Goal: Find specific page/section: Find specific page/section

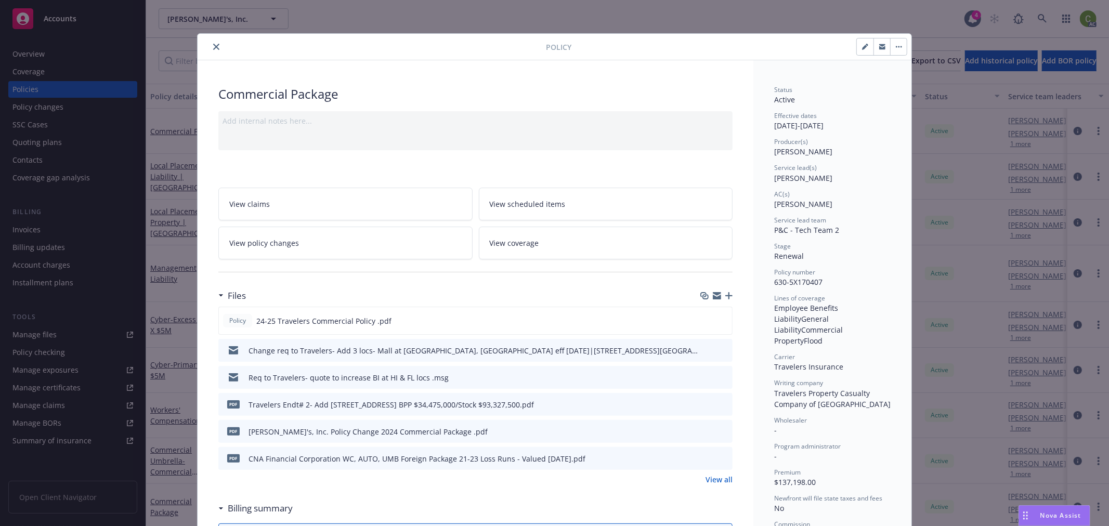
click at [213, 45] on icon "close" at bounding box center [216, 47] width 6 height 6
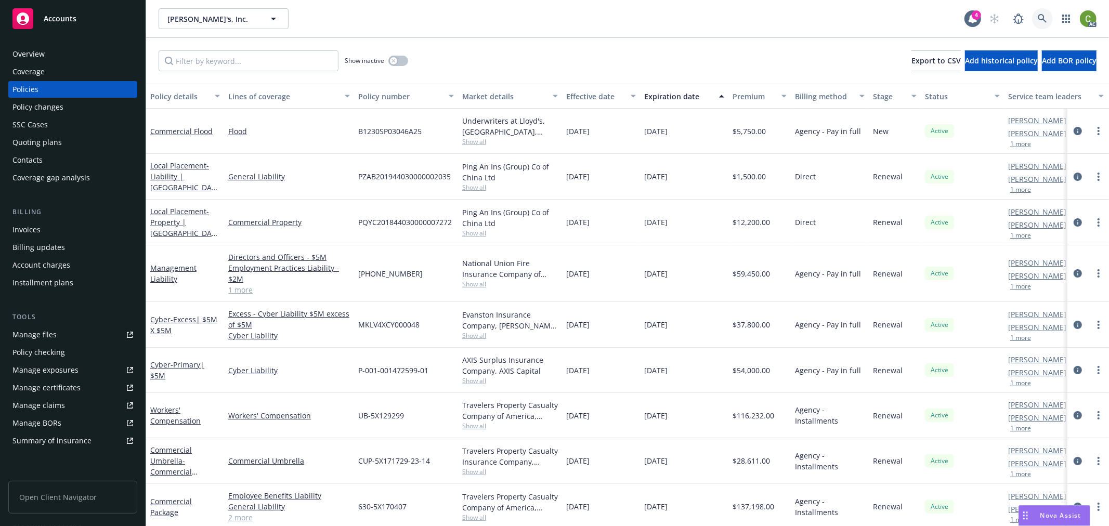
click at [1039, 20] on icon at bounding box center [1042, 18] width 9 height 9
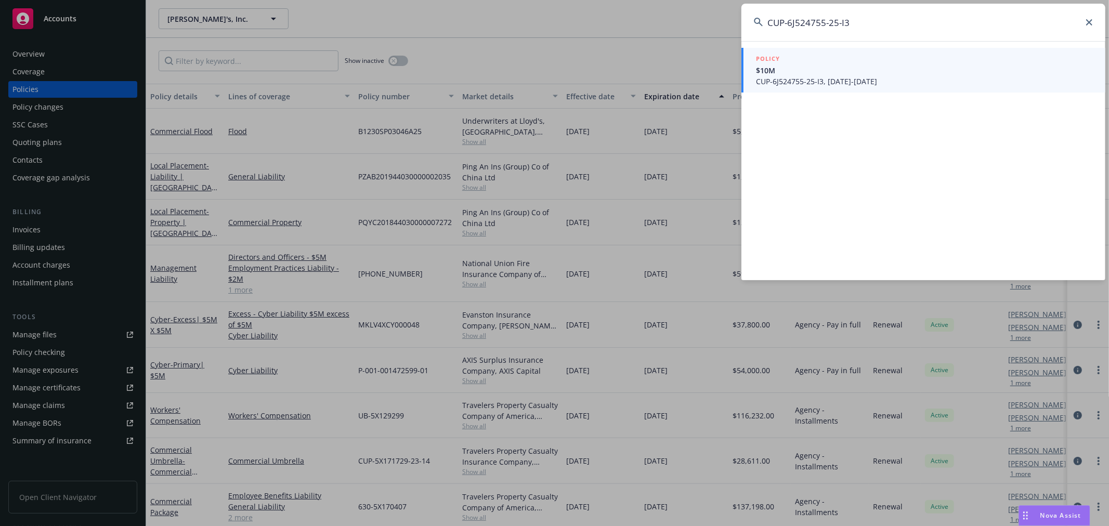
type input "CUP-6J524755-25-I3"
click at [868, 74] on span "$10M" at bounding box center [924, 70] width 337 height 11
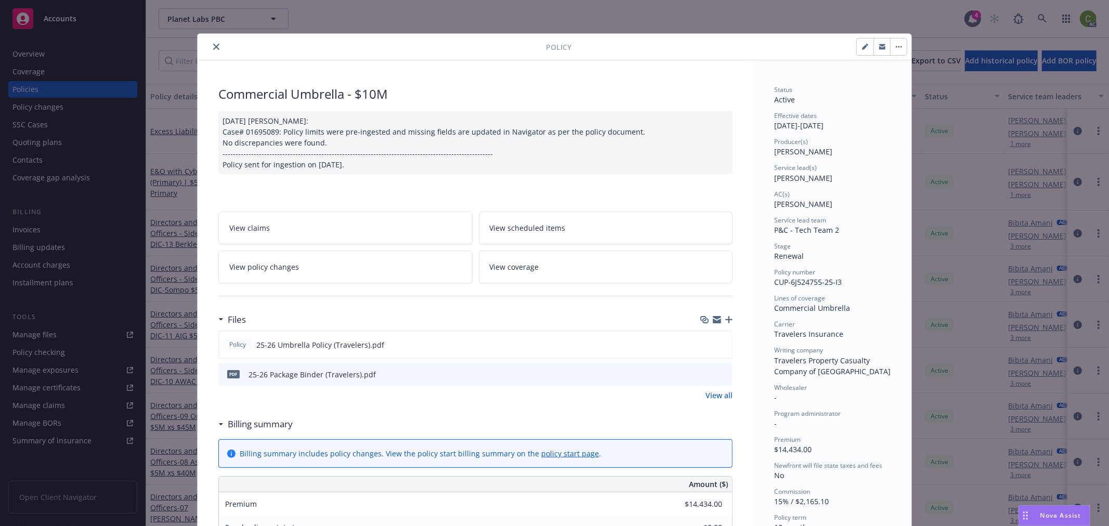
click at [214, 46] on icon "close" at bounding box center [216, 47] width 6 height 6
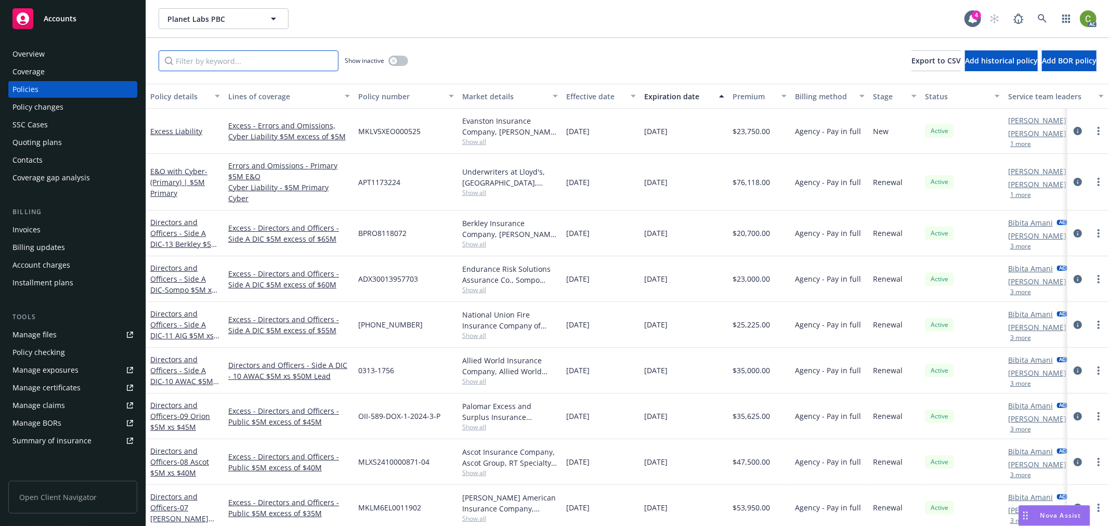
click at [235, 63] on input "Filter by keyword..." at bounding box center [249, 60] width 180 height 21
paste input "6J499490"
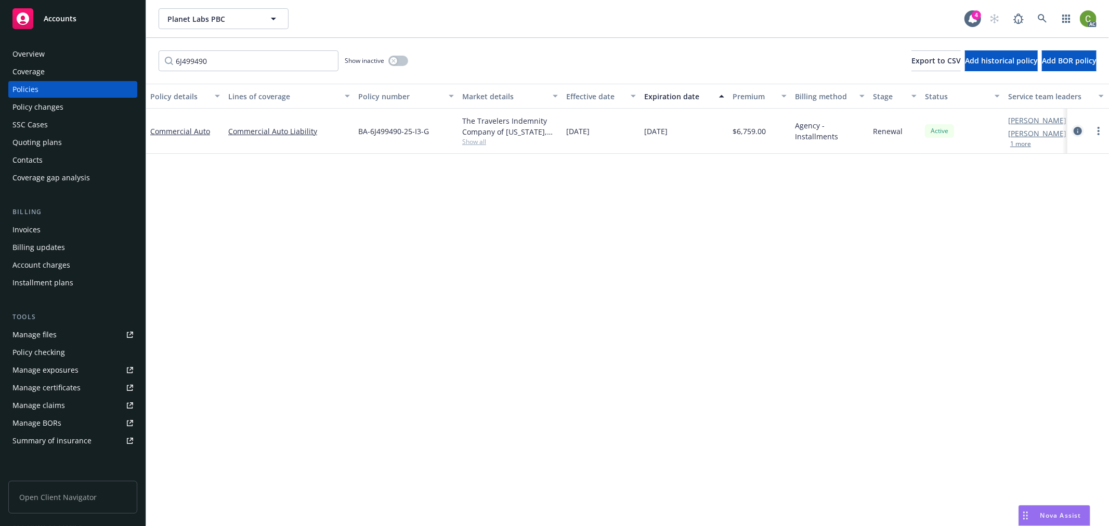
click at [1079, 131] on icon "circleInformation" at bounding box center [1078, 131] width 8 height 8
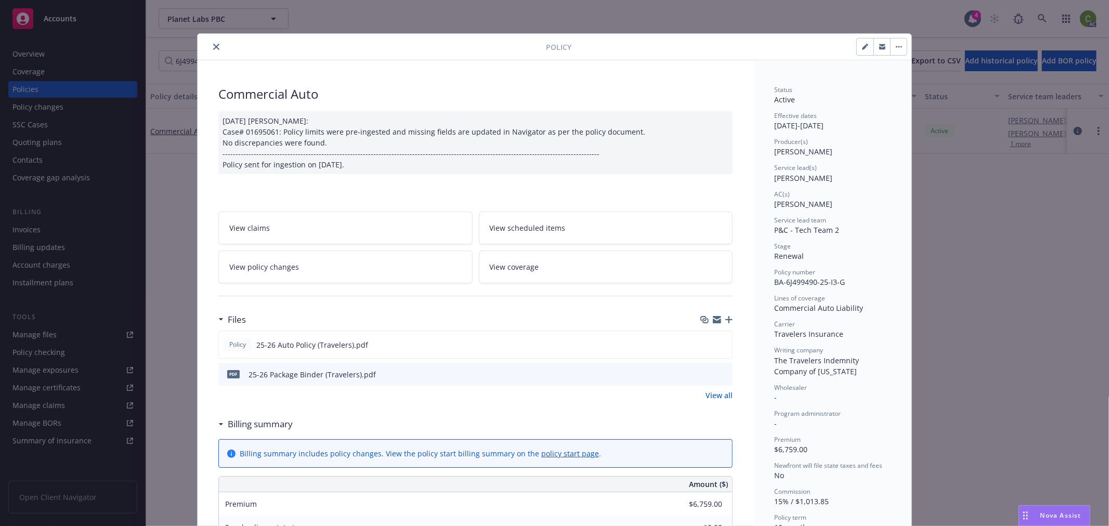
click at [216, 43] on button "close" at bounding box center [216, 47] width 12 height 12
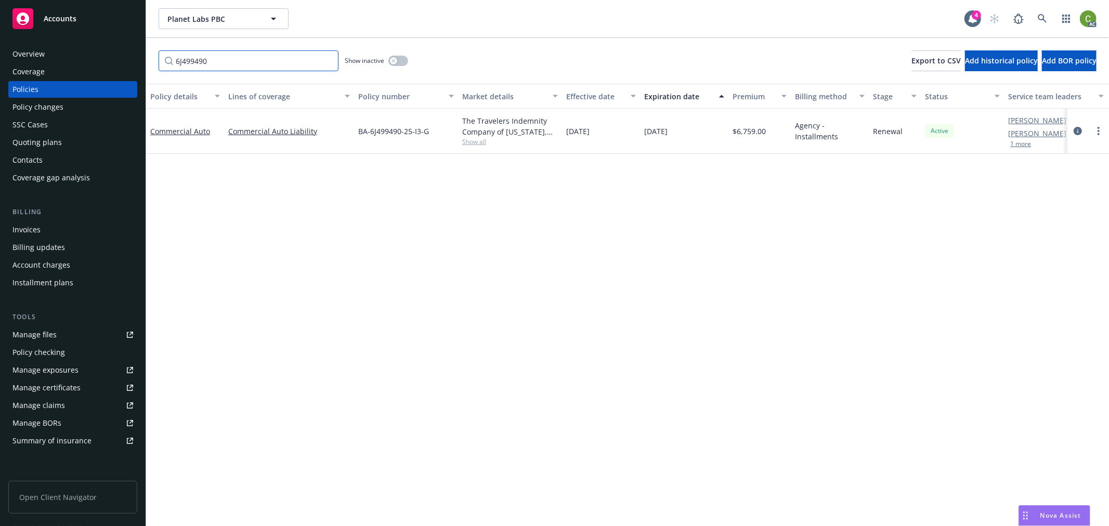
click at [247, 58] on input "6J499490" at bounding box center [249, 60] width 180 height 21
drag, startPoint x: 252, startPoint y: 59, endPoint x: 0, endPoint y: 61, distance: 251.7
click at [0, 60] on div "Accounts Overview Coverage Policies Policy changes SSC Cases Quoting plans Cont…" at bounding box center [554, 263] width 1109 height 526
type input "630-"
drag, startPoint x: 1078, startPoint y: 132, endPoint x: 1084, endPoint y: 131, distance: 5.2
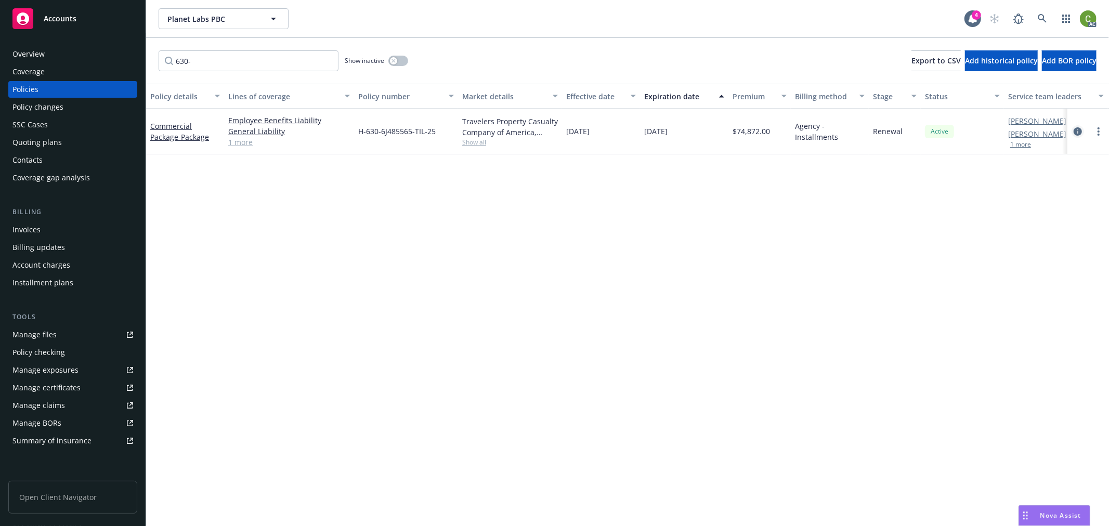
click at [1082, 132] on icon "circleInformation" at bounding box center [1078, 131] width 8 height 8
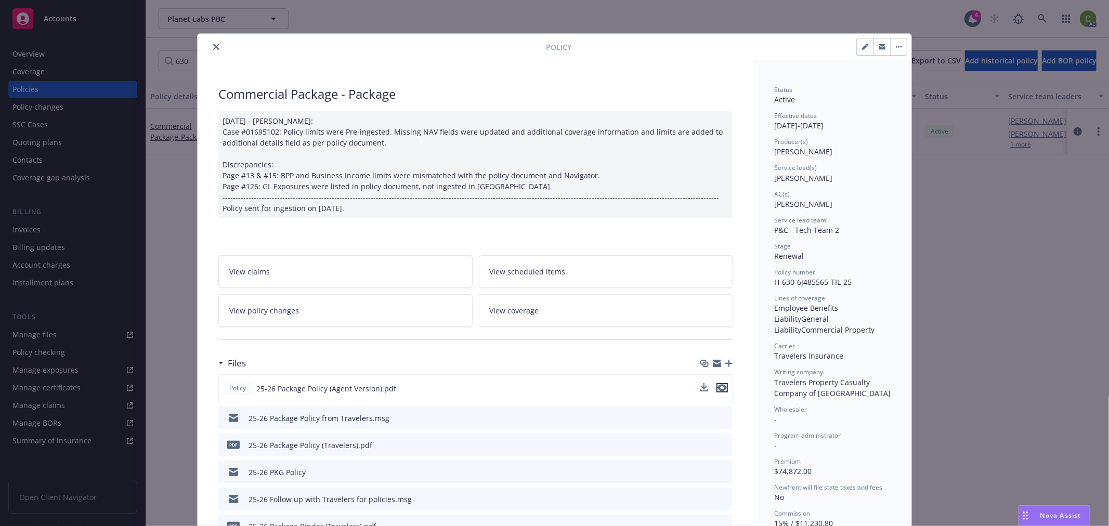
drag, startPoint x: 716, startPoint y: 389, endPoint x: 713, endPoint y: 378, distance: 11.9
click at [718, 388] on icon "preview file" at bounding box center [722, 387] width 9 height 7
click at [211, 42] on button "close" at bounding box center [216, 47] width 12 height 12
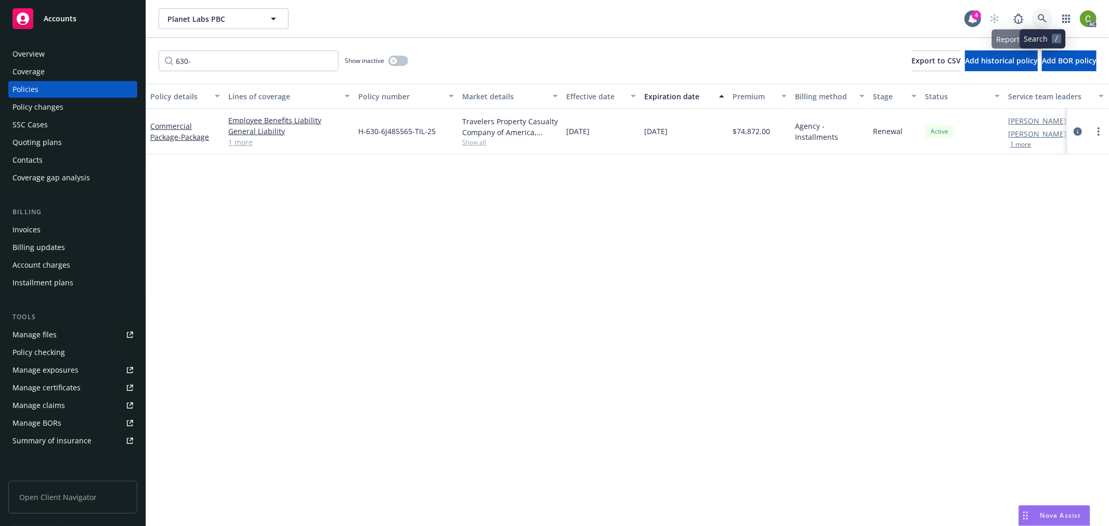
click at [1045, 17] on icon at bounding box center [1042, 18] width 9 height 9
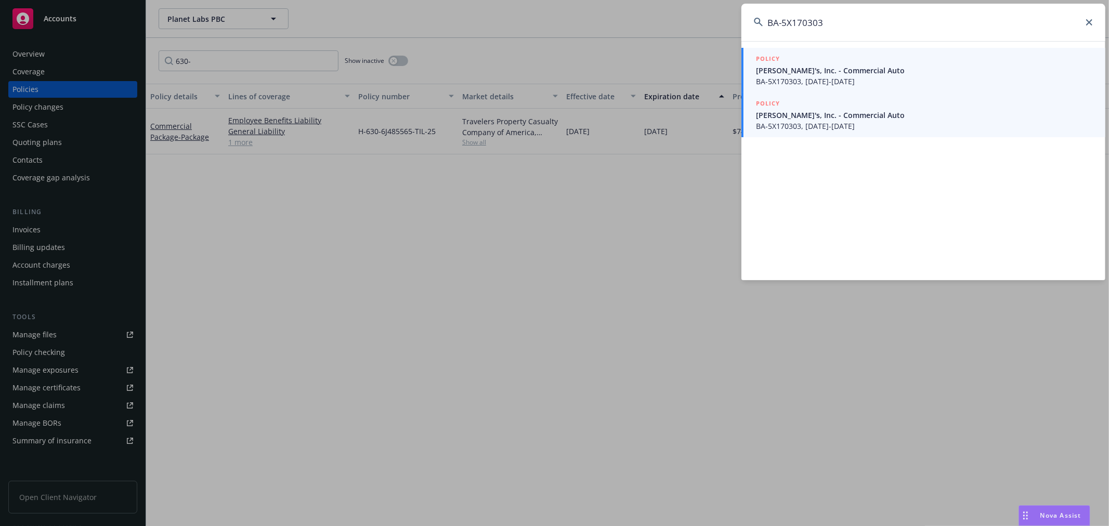
type input "BA-5X170303"
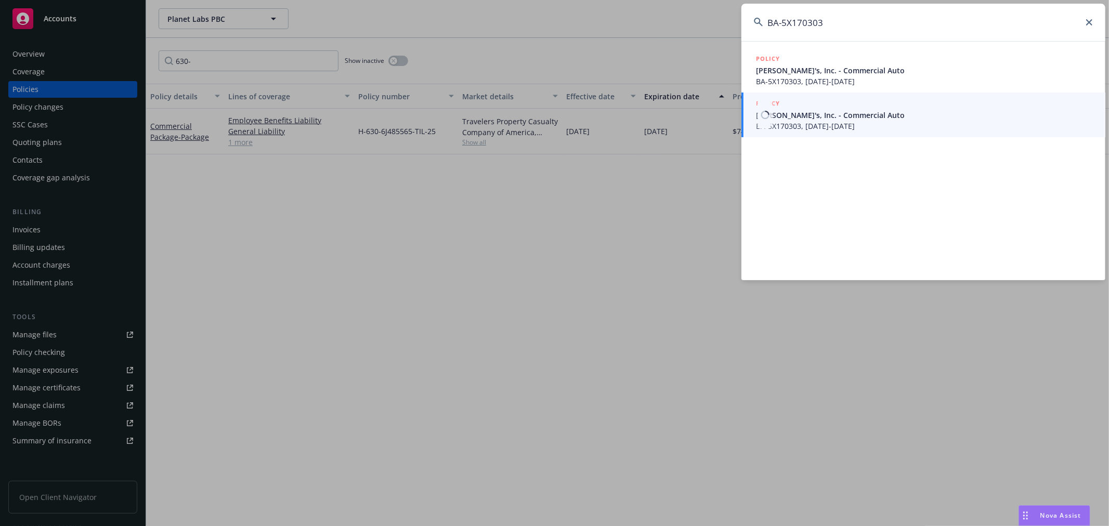
click at [879, 122] on span "BA-5X170303, [DATE]-[DATE]" at bounding box center [924, 126] width 337 height 11
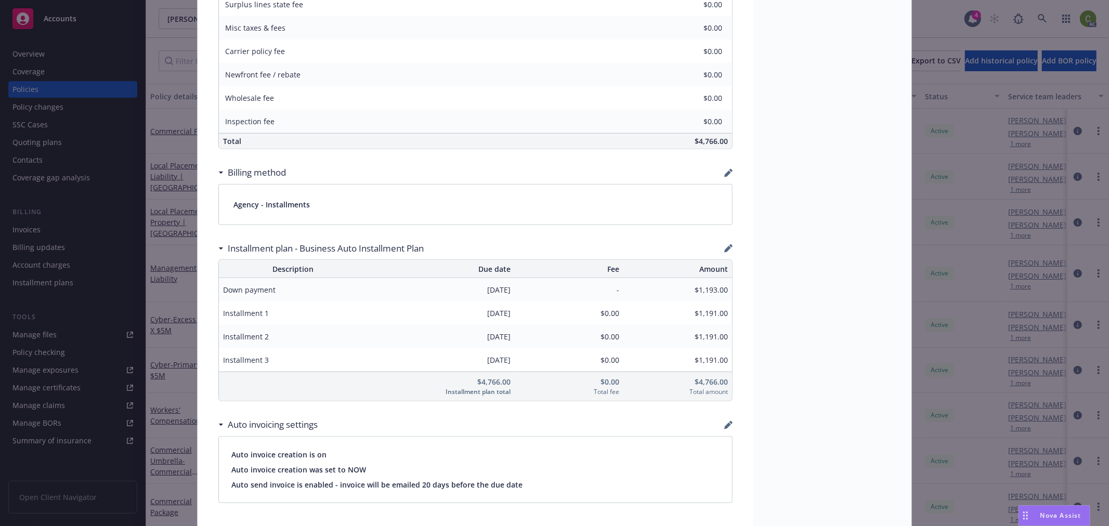
scroll to position [635, 0]
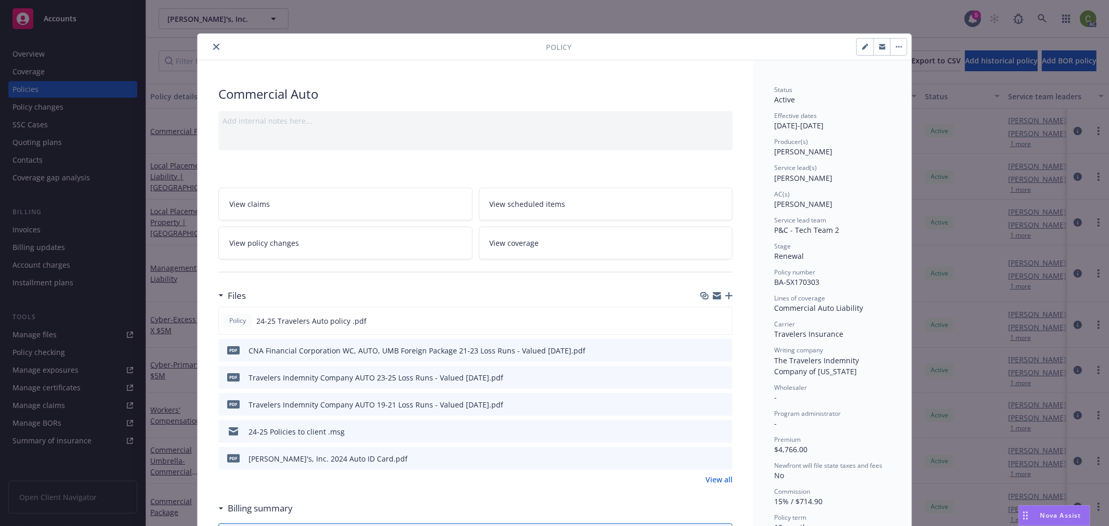
click at [214, 44] on icon "close" at bounding box center [216, 47] width 6 height 6
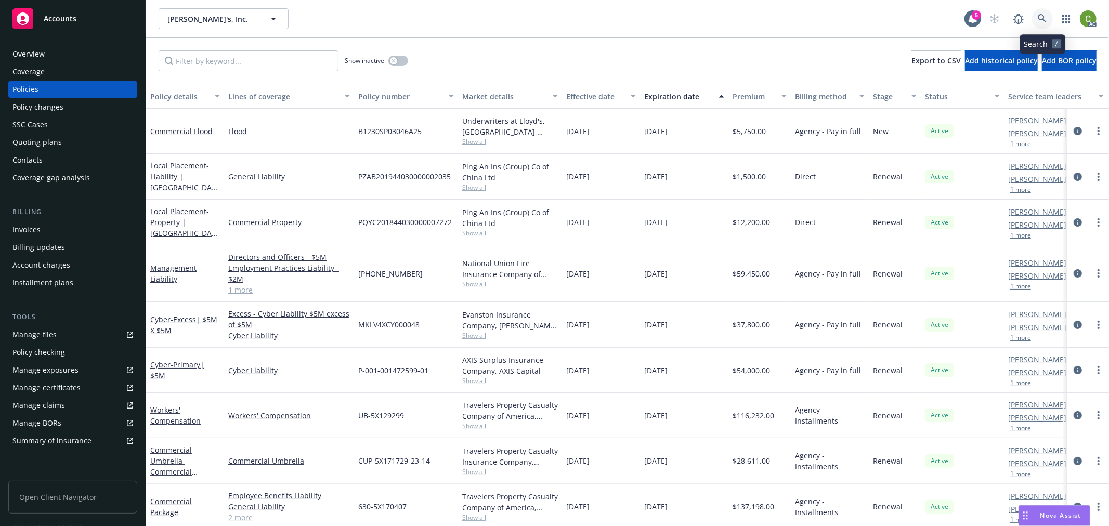
click at [1041, 19] on icon at bounding box center [1042, 18] width 9 height 9
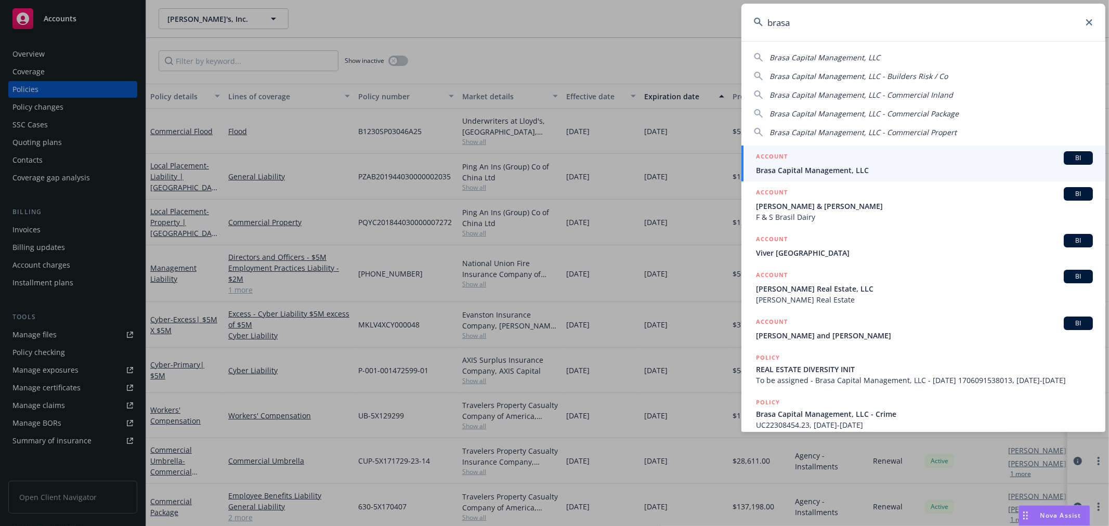
type input "brasa"
click at [817, 166] on span "Brasa Capital Management, LLC" at bounding box center [924, 170] width 337 height 11
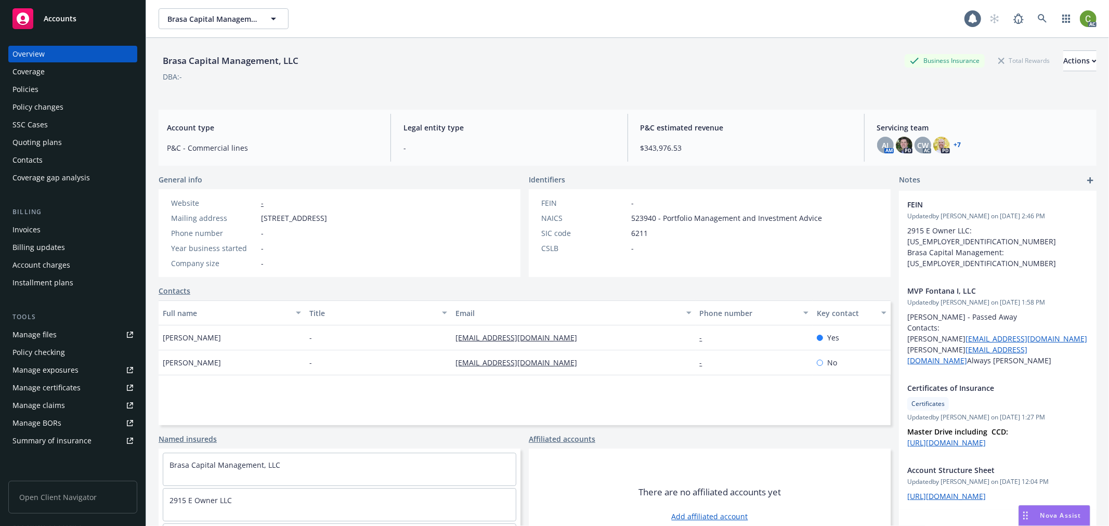
click at [43, 86] on div "Policies" at bounding box center [72, 89] width 121 height 17
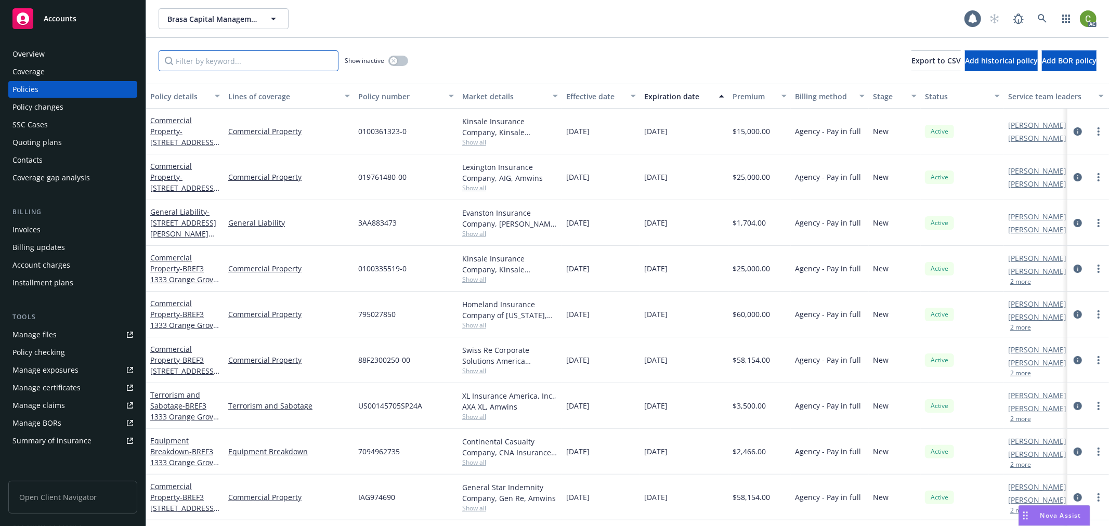
click at [215, 62] on input "Filter by keyword..." at bounding box center [249, 60] width 180 height 21
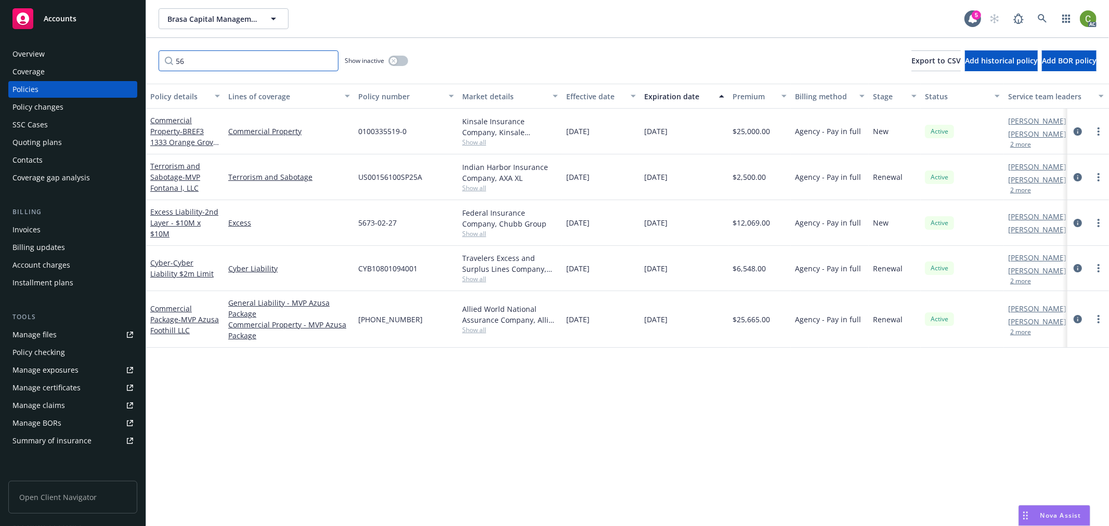
type input "5"
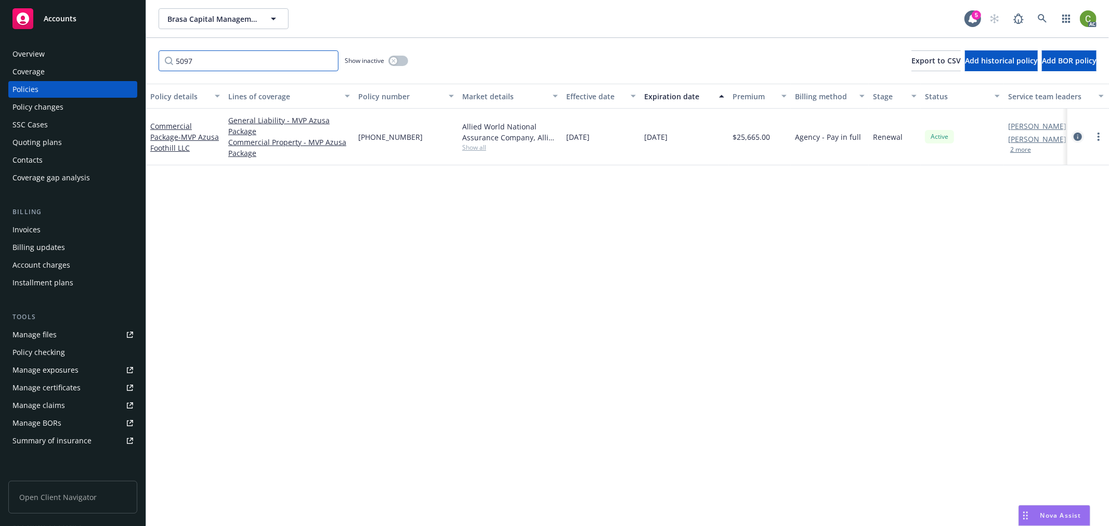
type input "5097"
click at [1075, 135] on icon "circleInformation" at bounding box center [1078, 137] width 8 height 8
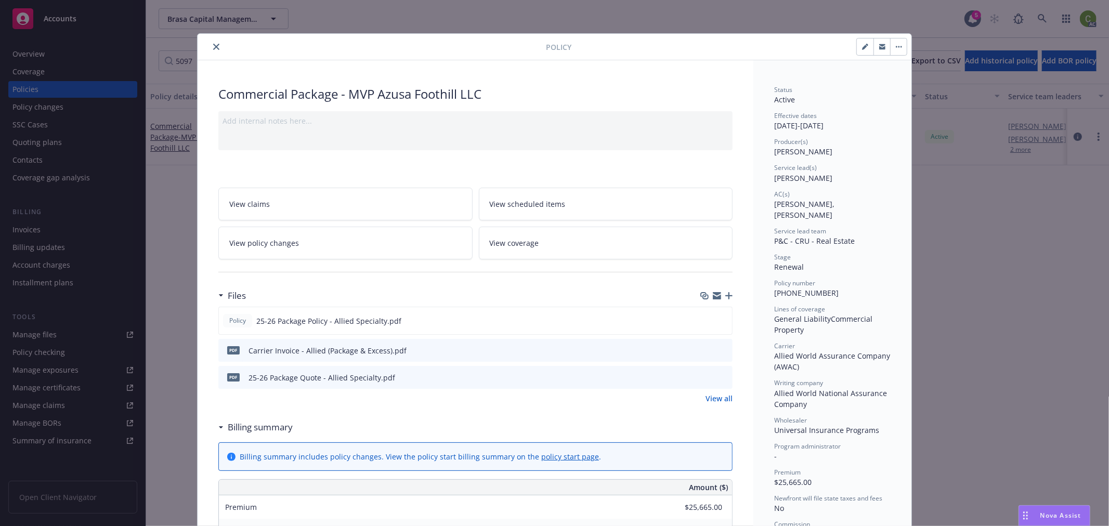
drag, startPoint x: 214, startPoint y: 43, endPoint x: 258, endPoint y: 2, distance: 59.6
click at [214, 42] on button "close" at bounding box center [216, 47] width 12 height 12
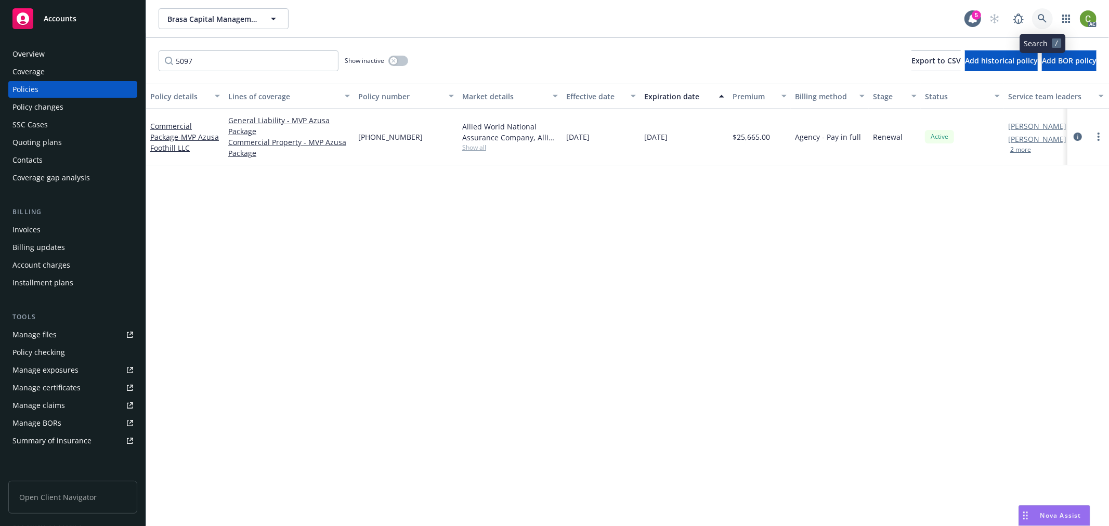
click at [1044, 19] on icon at bounding box center [1042, 18] width 9 height 9
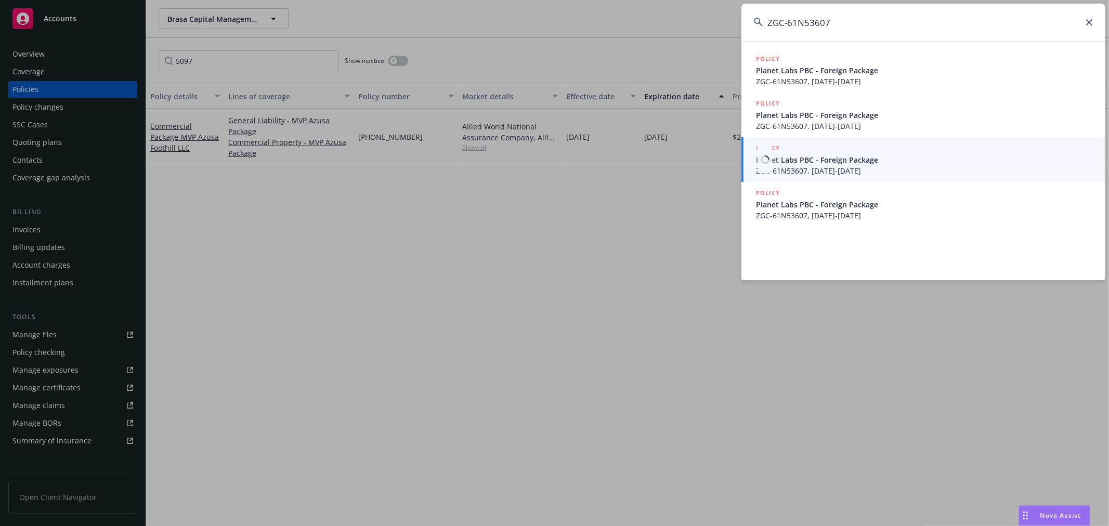
type input "ZGC-61N53607"
click at [863, 165] on span "ZGC-61N53607, 07/01/2025-07/01/2026" at bounding box center [924, 170] width 337 height 11
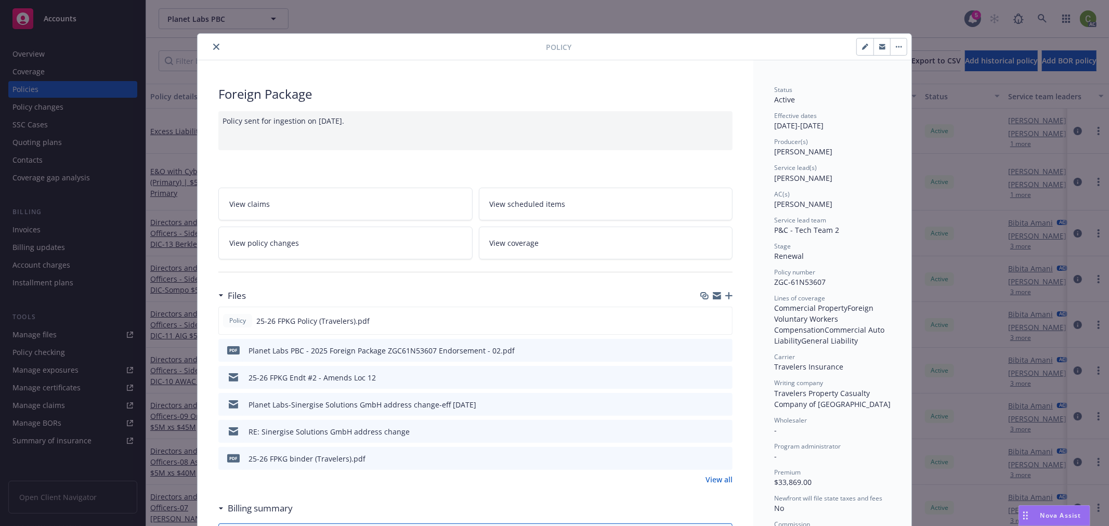
click at [213, 47] on icon "close" at bounding box center [216, 47] width 6 height 6
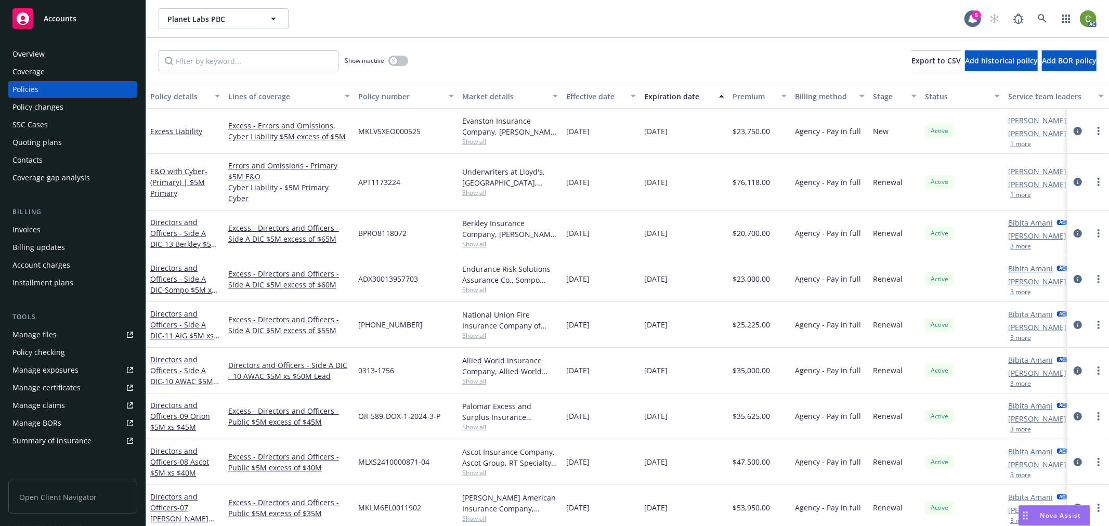
click at [51, 231] on div "Invoices" at bounding box center [72, 230] width 121 height 17
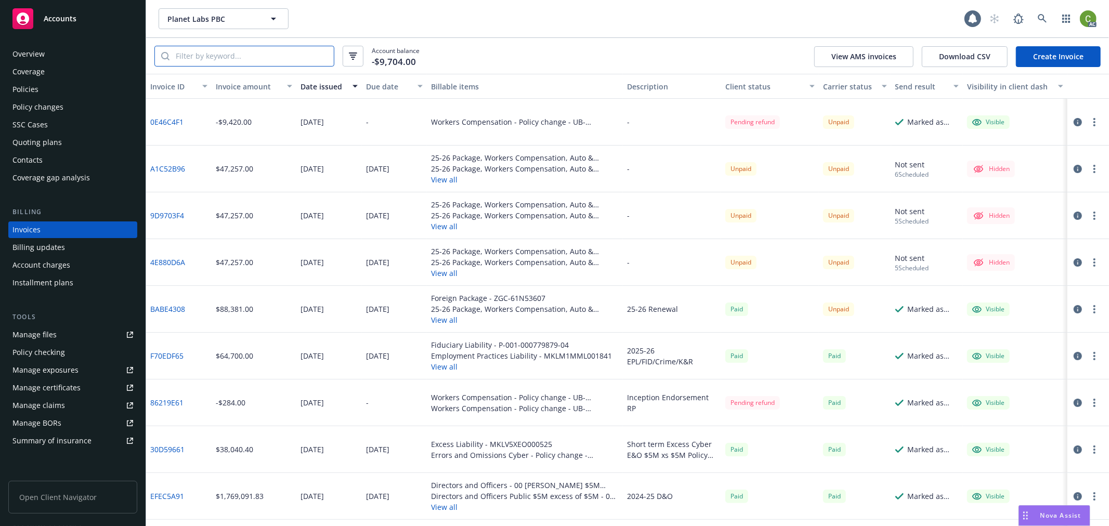
click at [263, 53] on input "search" at bounding box center [252, 56] width 164 height 20
paste input "ZGC-61N53607"
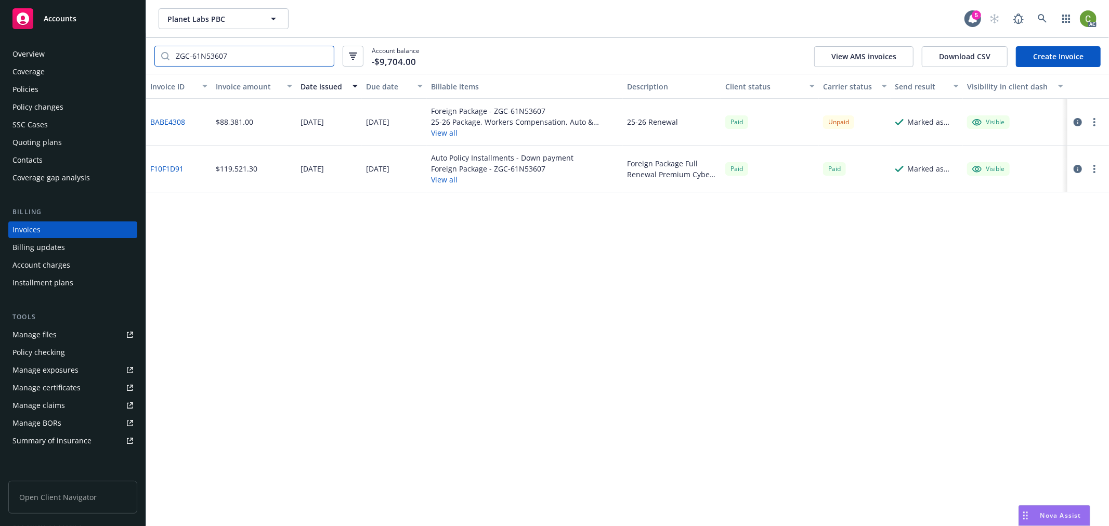
type input "ZGC-61N53607"
click at [166, 120] on link "BABE4308" at bounding box center [167, 121] width 35 height 11
click at [63, 90] on div "Policies" at bounding box center [72, 89] width 121 height 17
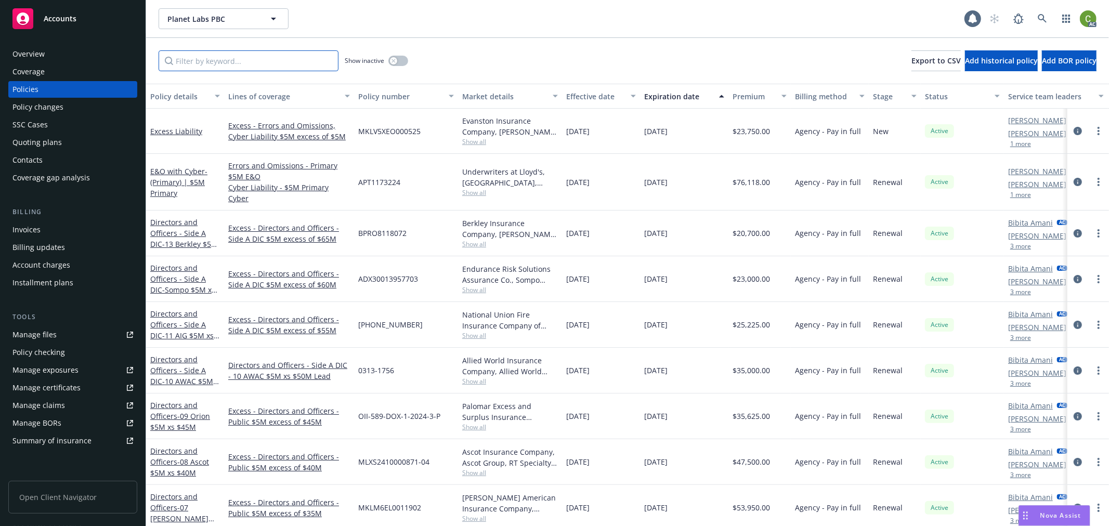
click at [208, 60] on input "Filter by keyword..." at bounding box center [249, 60] width 180 height 21
paste input "ZGC-61N53607"
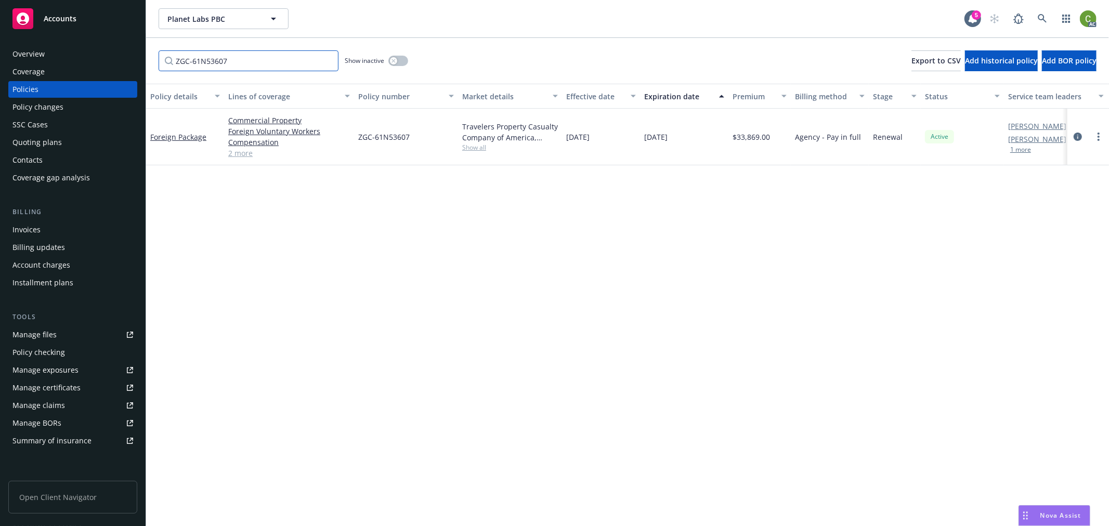
type input "ZGC-61N53607"
click at [1040, 19] on icon at bounding box center [1042, 18] width 9 height 9
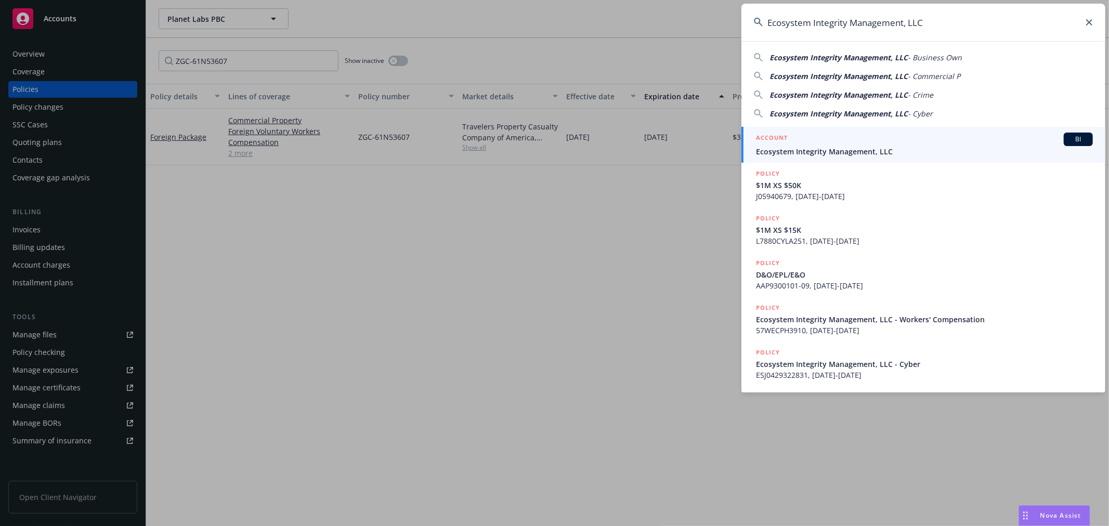
type input "Ecosystem Integrity Management, LLC"
click at [813, 151] on span "Ecosystem Integrity Management, LLC" at bounding box center [924, 151] width 337 height 11
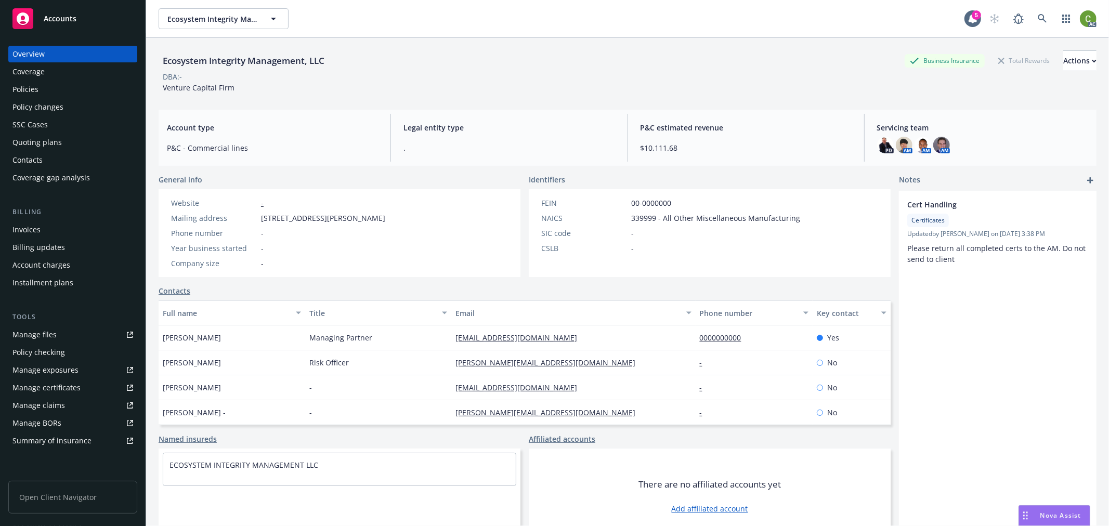
click at [81, 231] on div "Invoices" at bounding box center [72, 230] width 121 height 17
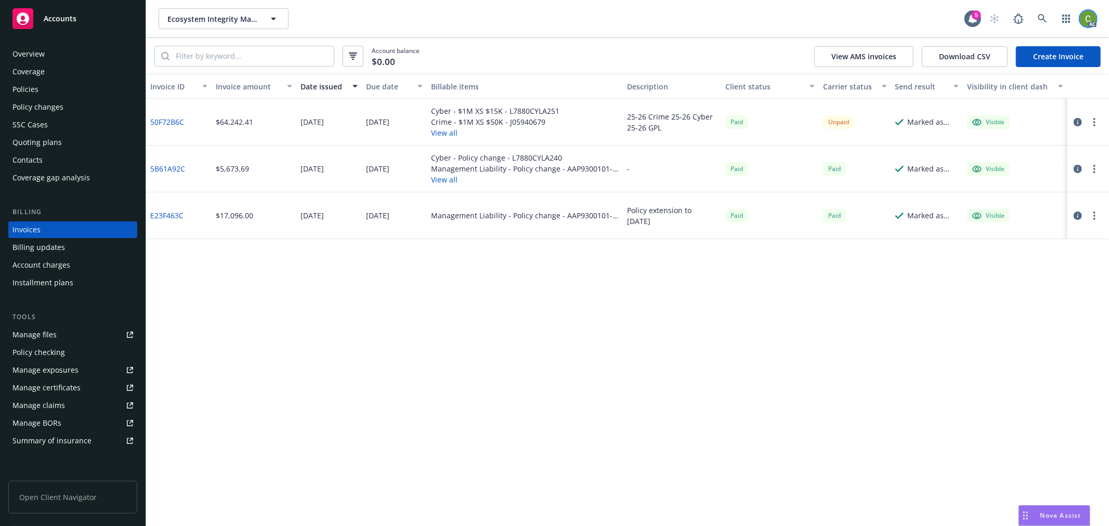
click at [1087, 16] on img at bounding box center [1088, 18] width 17 height 17
drag, startPoint x: 1037, startPoint y: 49, endPoint x: 849, endPoint y: 35, distance: 188.7
click at [1037, 49] on link "Log out" at bounding box center [1045, 46] width 104 height 21
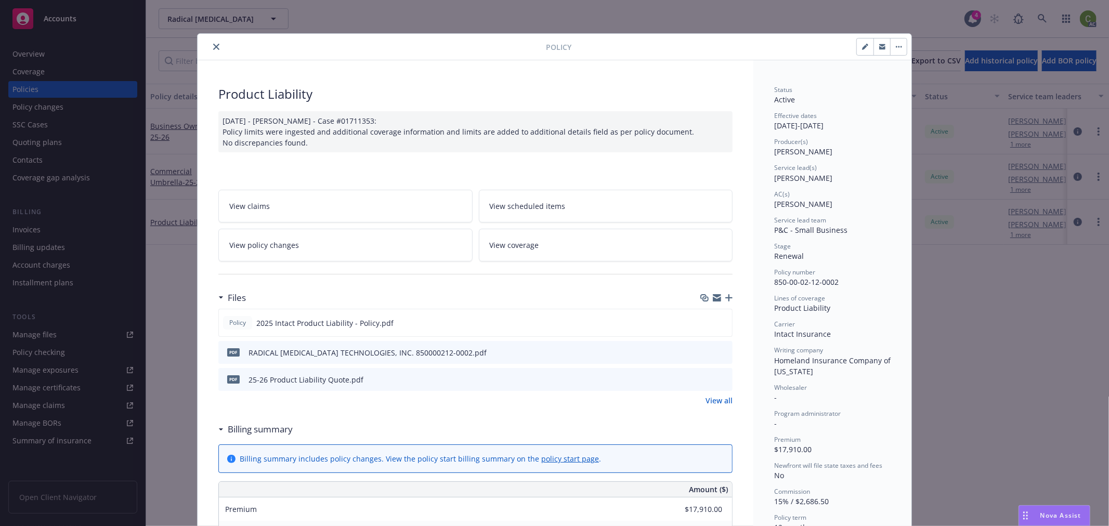
click at [213, 45] on icon "close" at bounding box center [216, 47] width 6 height 6
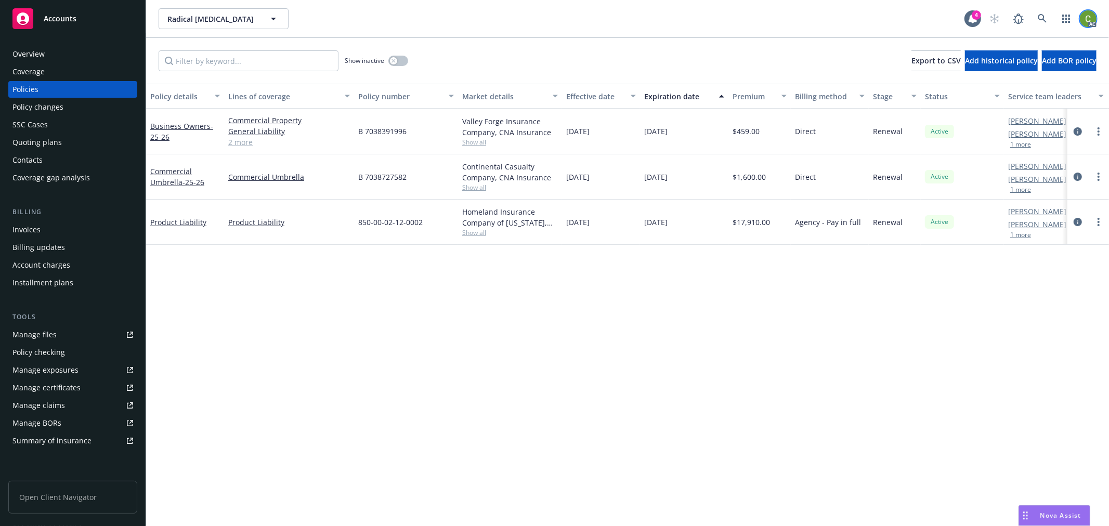
click at [1089, 14] on img at bounding box center [1088, 18] width 17 height 17
click at [1014, 46] on link "Log out" at bounding box center [1045, 46] width 104 height 21
